Goal: Task Accomplishment & Management: Complete application form

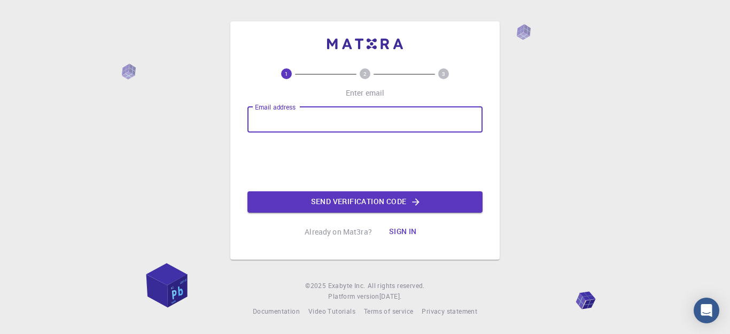
click at [318, 120] on input "Email address" at bounding box center [364, 120] width 235 height 26
type input "[EMAIL_ADDRESS][DOMAIN_NAME]"
click at [348, 201] on button "Send verification code" at bounding box center [364, 201] width 235 height 21
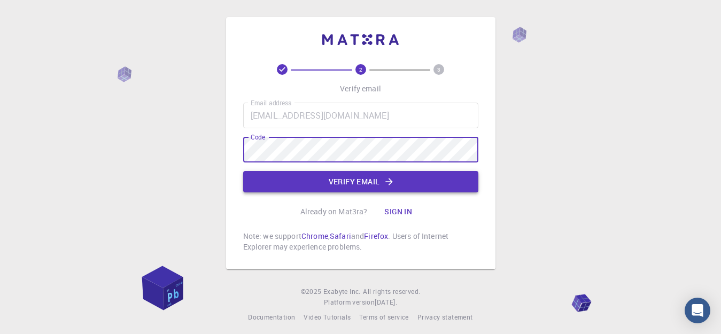
click at [392, 183] on icon "button" at bounding box center [389, 181] width 11 height 11
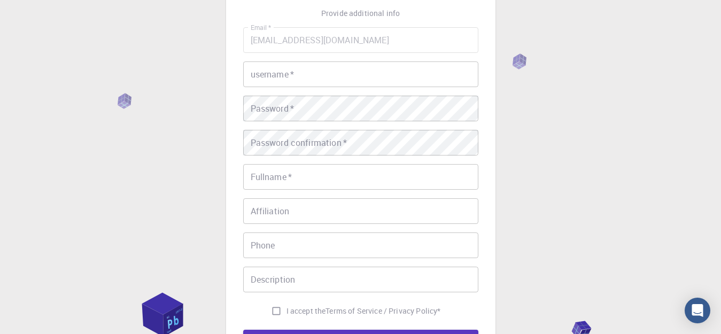
scroll to position [57, 0]
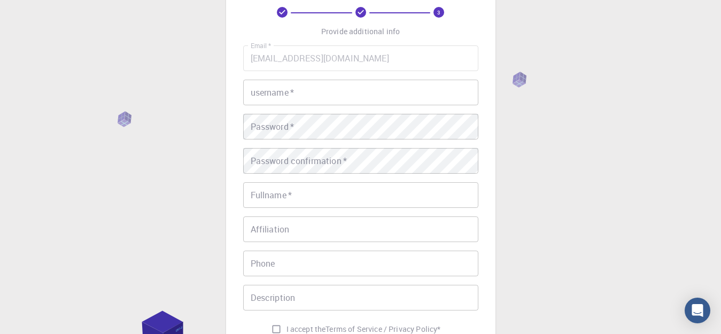
click at [384, 58] on input "[EMAIL_ADDRESS][DOMAIN_NAME]" at bounding box center [360, 58] width 235 height 26
click at [331, 101] on input "username   *" at bounding box center [360, 93] width 235 height 26
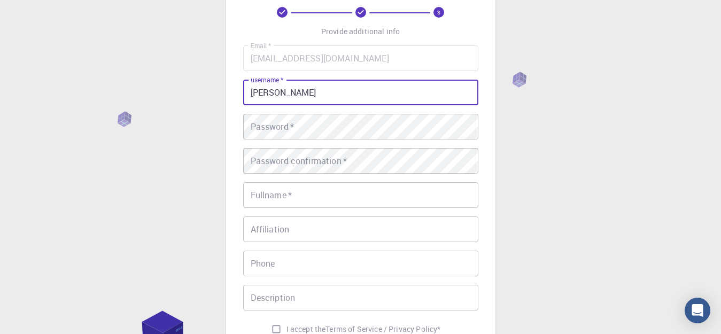
type input "[PERSON_NAME]"
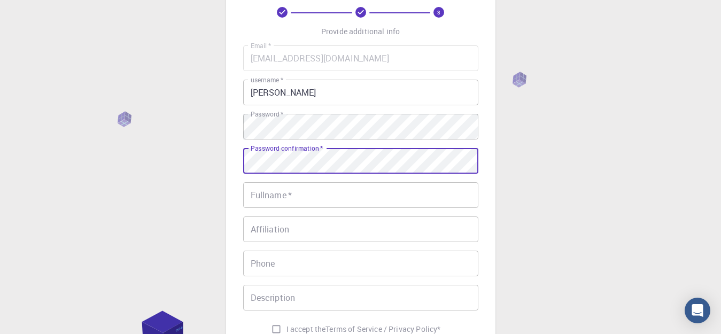
click at [358, 192] on input "Fullname   *" at bounding box center [360, 195] width 235 height 26
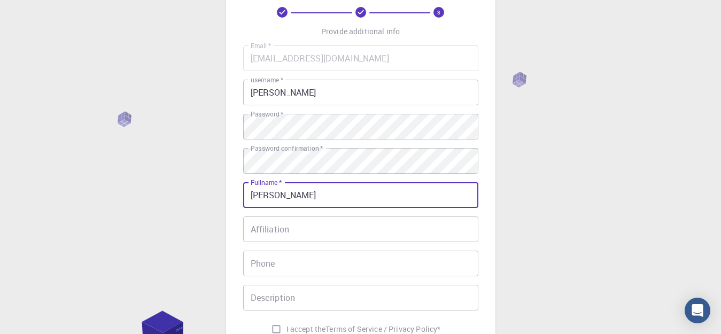
type input "[PERSON_NAME]"
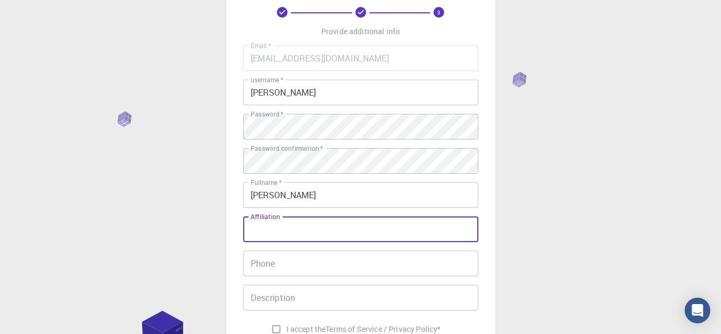
click at [330, 228] on input "Affiliation" at bounding box center [360, 229] width 235 height 26
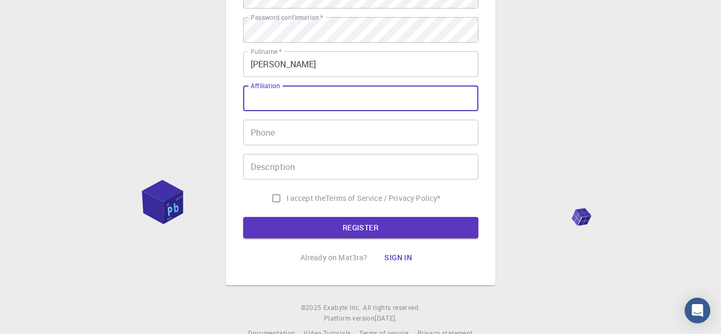
scroll to position [189, 0]
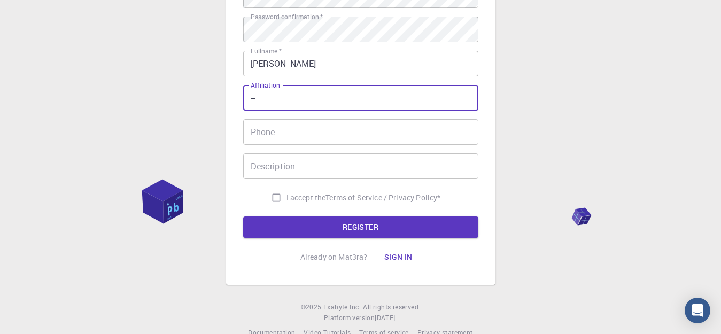
type input "--"
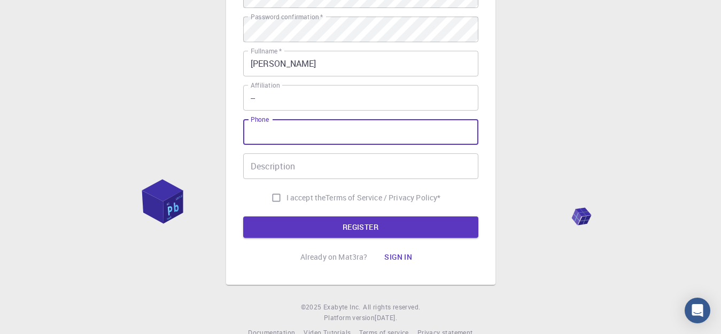
click at [368, 135] on input "Phone" at bounding box center [360, 132] width 235 height 26
type input "----"
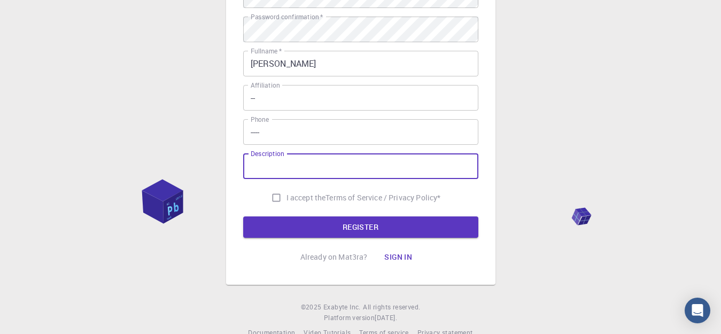
click at [348, 166] on input "Description" at bounding box center [360, 166] width 235 height 26
type input "none"
click at [378, 231] on button "REGISTER" at bounding box center [360, 226] width 235 height 21
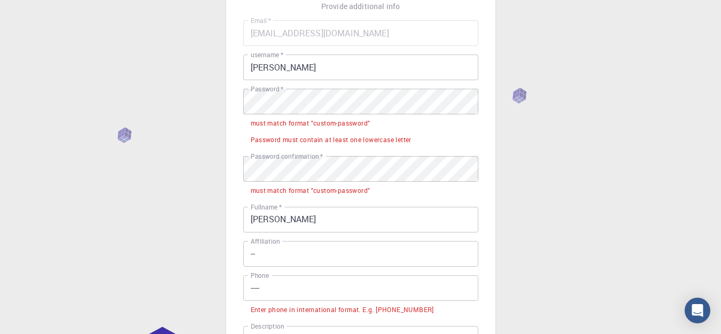
scroll to position [82, 0]
click at [542, 13] on div "3 Provide additional info Email   * [EMAIL_ADDRESS][DOMAIN_NAME] Email   * user…" at bounding box center [360, 231] width 721 height 626
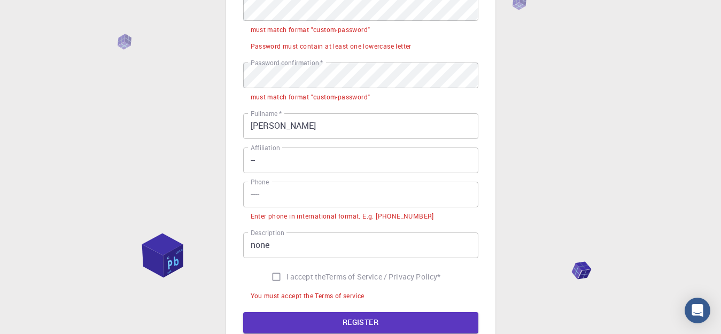
scroll to position [292, 0]
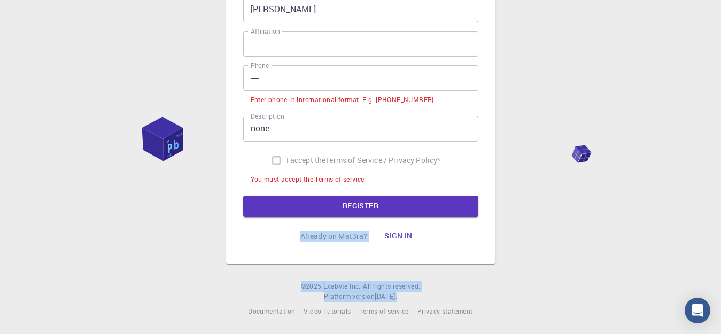
drag, startPoint x: 542, startPoint y: 13, endPoint x: 164, endPoint y: 340, distance: 499.7
click at [164, 333] on html "3 Provide additional info Email   * [EMAIL_ADDRESS][DOMAIN_NAME] Email   * user…" at bounding box center [360, 21] width 721 height 626
click at [174, 121] on div "3 Provide additional info Email   * [EMAIL_ADDRESS][DOMAIN_NAME] Email   * user…" at bounding box center [360, 21] width 721 height 626
